Goal: Task Accomplishment & Management: Complete application form

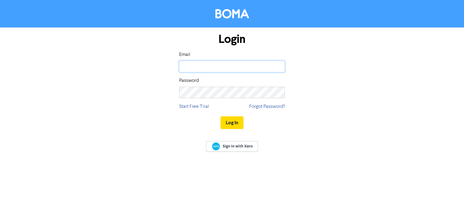
type input "[PERSON_NAME][EMAIL_ADDRESS][DOMAIN_NAME]"
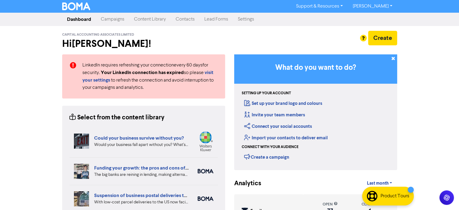
click at [183, 18] on link "Contacts" at bounding box center [185, 19] width 29 height 12
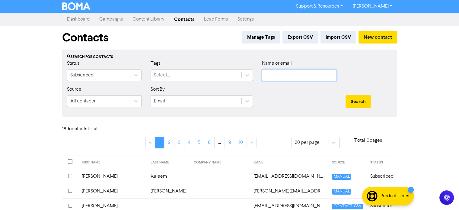
click at [271, 76] on input "text" at bounding box center [299, 74] width 75 height 11
type input "[PERSON_NAME]"
click at [346, 95] on button "Search" at bounding box center [358, 101] width 25 height 13
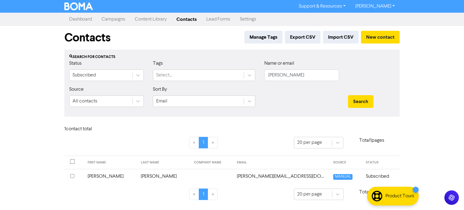
click at [102, 176] on td "[PERSON_NAME]" at bounding box center [110, 176] width 53 height 15
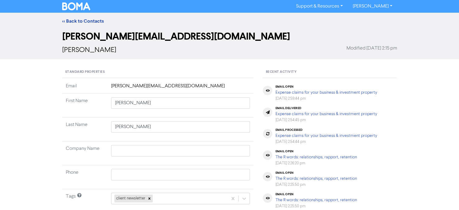
click at [151, 87] on td "[PERSON_NAME][EMAIL_ADDRESS][DOMAIN_NAME]" at bounding box center [181, 87] width 147 height 11
click at [143, 87] on td "[PERSON_NAME][EMAIL_ADDRESS][DOMAIN_NAME]" at bounding box center [181, 87] width 147 height 11
click at [140, 88] on td "[PERSON_NAME][EMAIL_ADDRESS][DOMAIN_NAME]" at bounding box center [181, 87] width 147 height 11
click at [125, 85] on td "[PERSON_NAME][EMAIL_ADDRESS][DOMAIN_NAME]" at bounding box center [181, 87] width 147 height 11
click at [112, 86] on td "[PERSON_NAME][EMAIL_ADDRESS][DOMAIN_NAME]" at bounding box center [181, 87] width 147 height 11
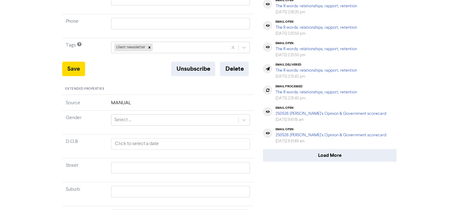
scroll to position [234, 0]
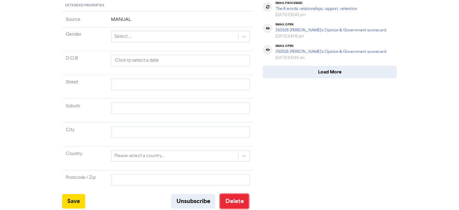
click at [237, 198] on button "Delete" at bounding box center [234, 201] width 29 height 14
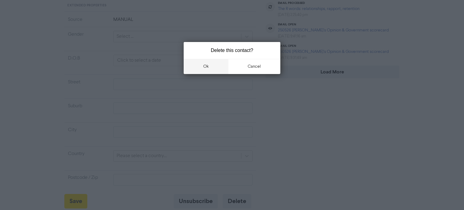
click at [206, 66] on button "ok" at bounding box center [206, 66] width 45 height 15
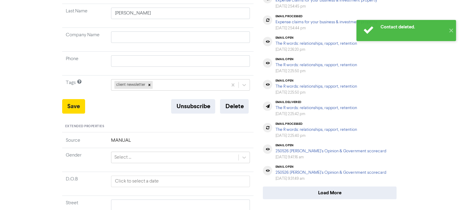
scroll to position [0, 0]
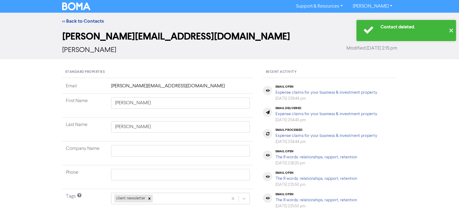
click at [451, 30] on button "✕" at bounding box center [451, 30] width 10 height 21
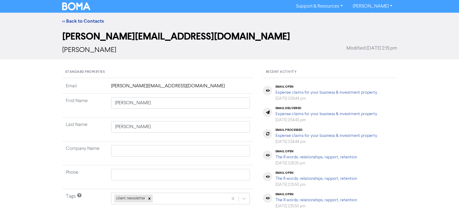
scroll to position [121, 0]
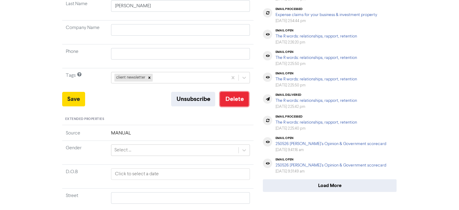
click at [237, 97] on button "Delete" at bounding box center [234, 99] width 29 height 14
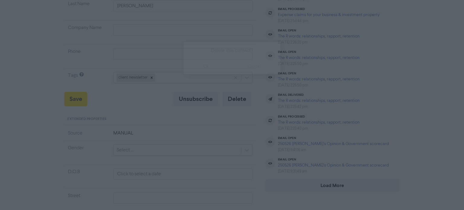
click at [206, 66] on button "ok" at bounding box center [206, 66] width 45 height 15
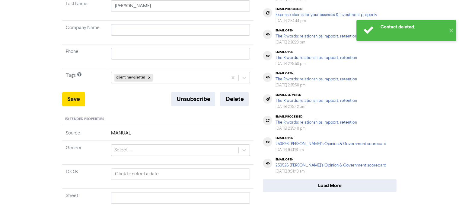
scroll to position [0, 0]
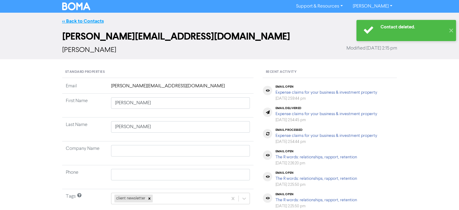
click at [75, 19] on link "<< Back to Contacts" at bounding box center [83, 21] width 42 height 6
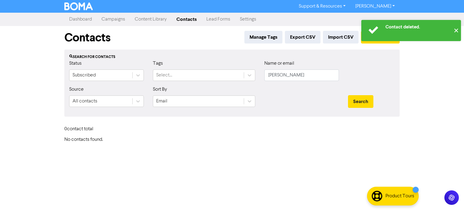
click at [458, 27] on button "✕" at bounding box center [456, 30] width 10 height 21
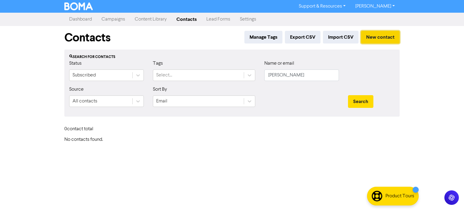
click at [387, 37] on button "New contact" at bounding box center [380, 37] width 39 height 13
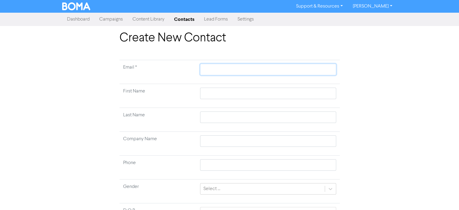
click at [211, 67] on input "text" at bounding box center [268, 69] width 136 height 11
paste input "[EMAIL_ADDRESS][DOMAIN_NAME]"
type input "[EMAIL_ADDRESS][DOMAIN_NAME]"
click at [208, 91] on input "text" at bounding box center [268, 93] width 136 height 11
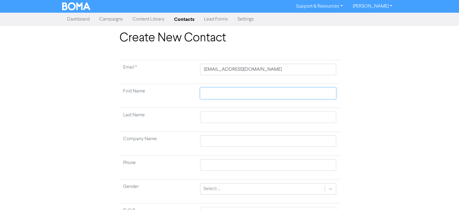
type input "N"
type input "Ni"
type input "Nig"
type input "Nige"
type input "[PERSON_NAME]"
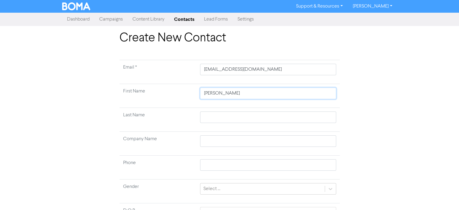
type input "[PERSON_NAME]"
type input "W"
type input "Wa"
type input "Wal"
type input "Wall"
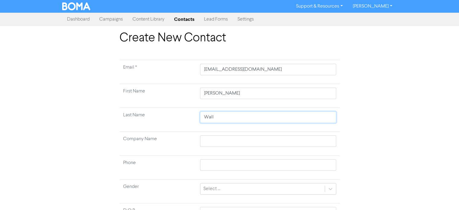
type input "Walla"
type input "Wallac"
type input "[PERSON_NAME]"
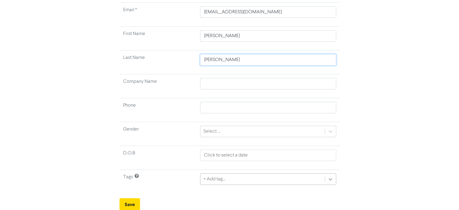
type input "[PERSON_NAME]"
click at [331, 179] on div "+ Add tag..." at bounding box center [268, 177] width 136 height 11
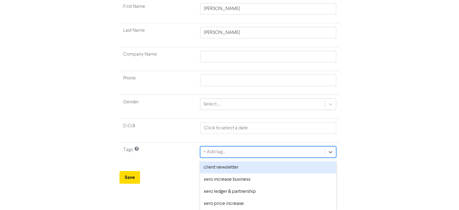
click at [230, 167] on div "client newsletter" at bounding box center [268, 167] width 136 height 12
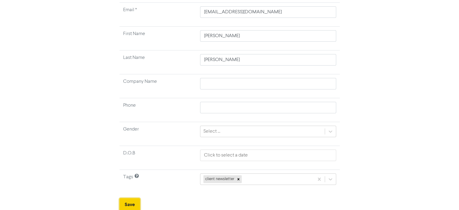
click at [128, 204] on button "Save" at bounding box center [130, 204] width 21 height 13
